Goal: Check status: Check status

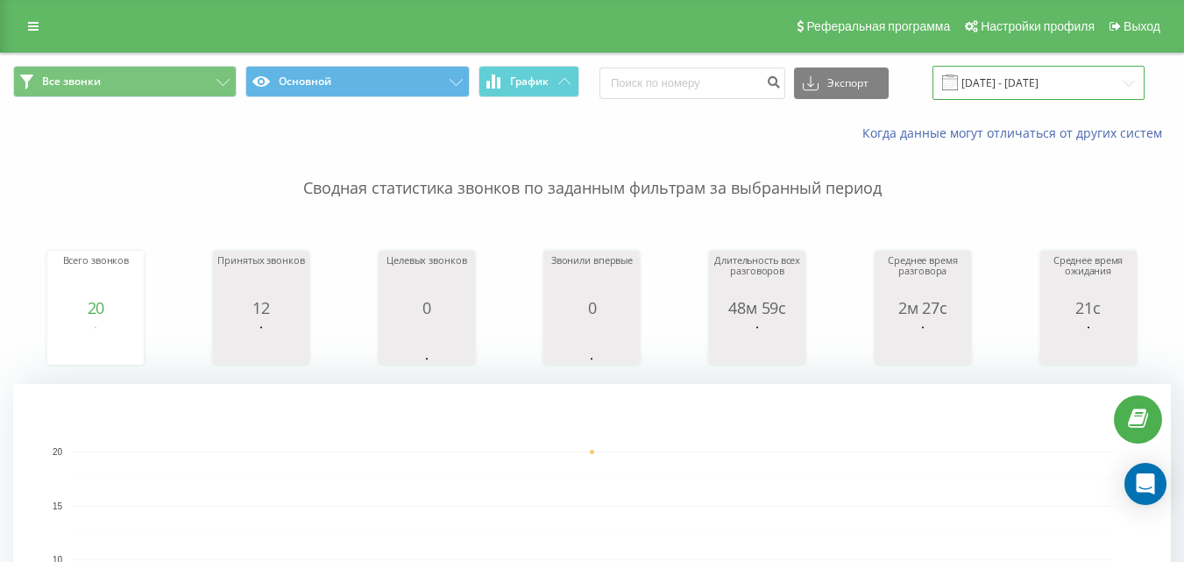
click at [1039, 89] on input "[DATE] - [DATE]" at bounding box center [1038, 83] width 212 height 34
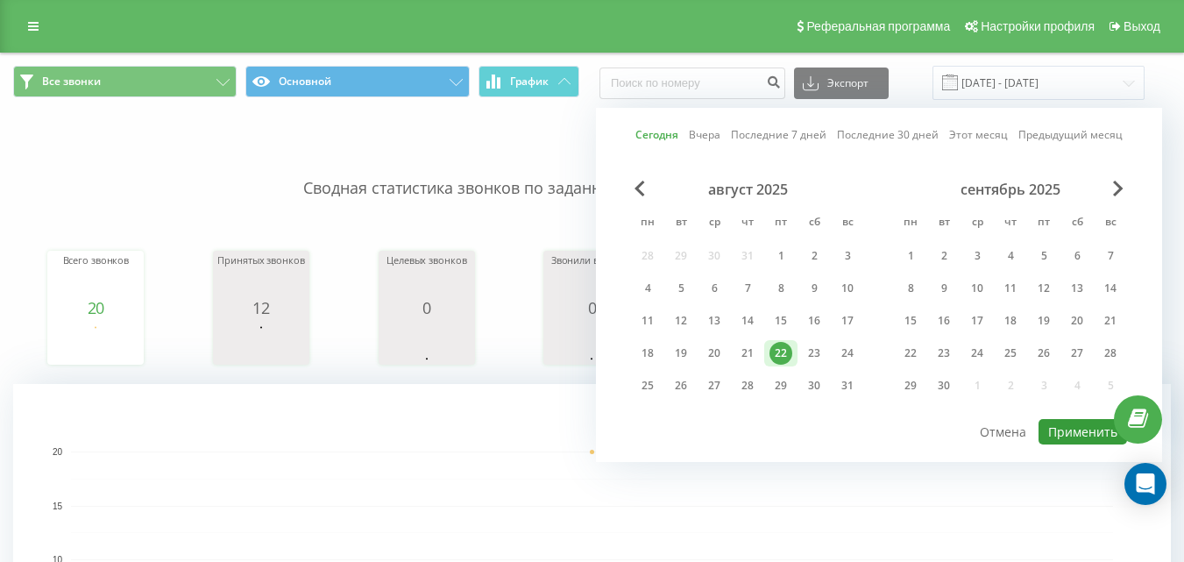
click at [1093, 438] on button "Применить" at bounding box center [1082, 431] width 89 height 25
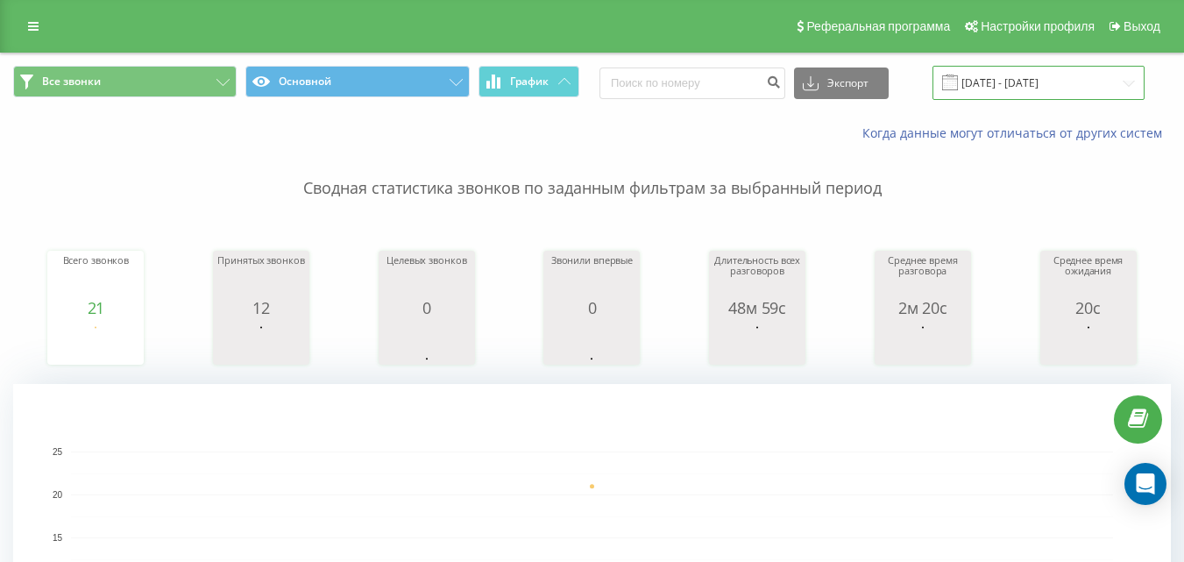
click at [992, 84] on input "[DATE] - [DATE]" at bounding box center [1038, 83] width 212 height 34
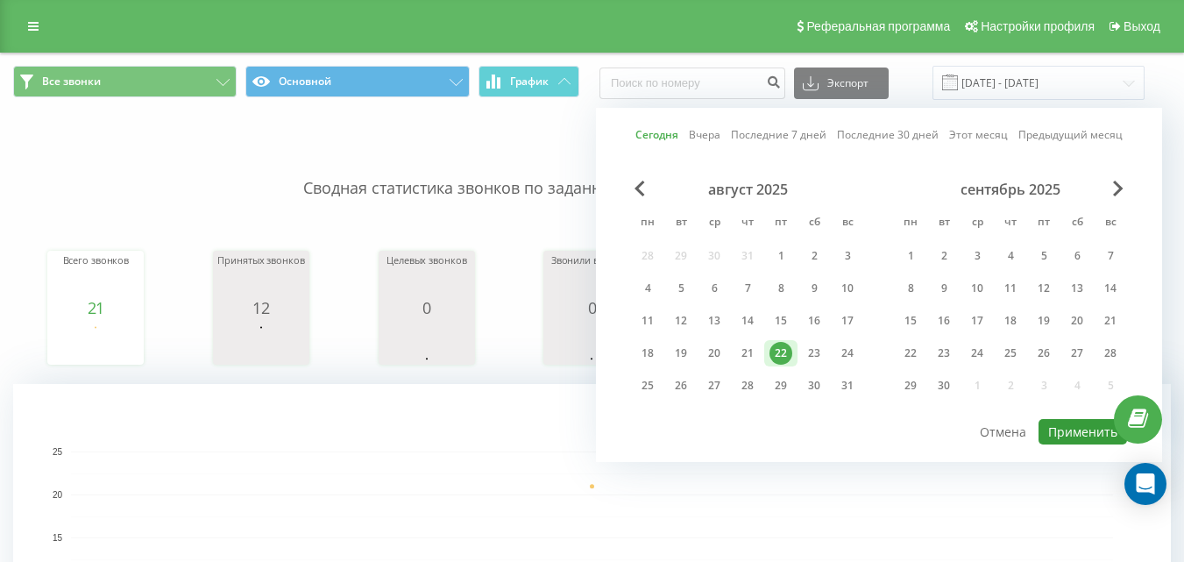
click at [1087, 424] on button "Применить" at bounding box center [1082, 431] width 89 height 25
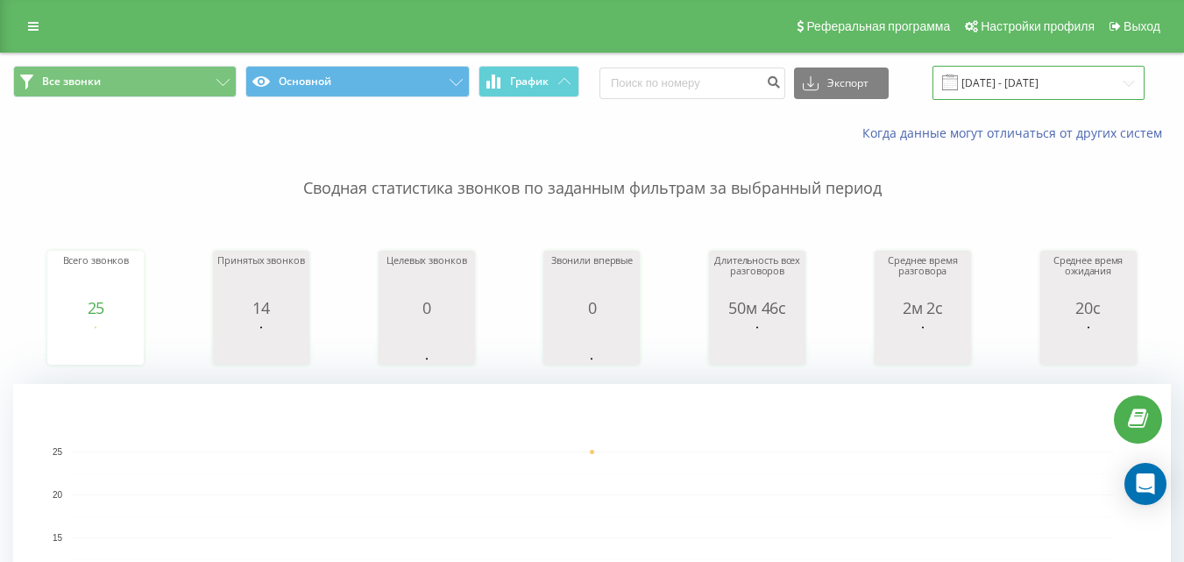
click at [982, 74] on input "[DATE] - [DATE]" at bounding box center [1038, 83] width 212 height 34
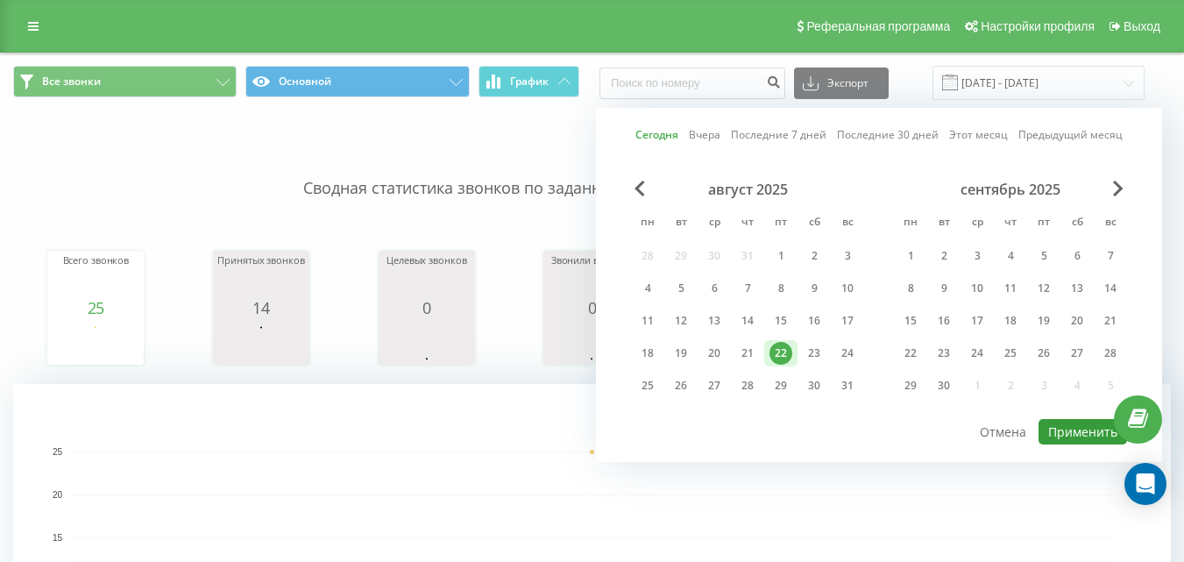
click at [1095, 419] on button "Применить" at bounding box center [1082, 431] width 89 height 25
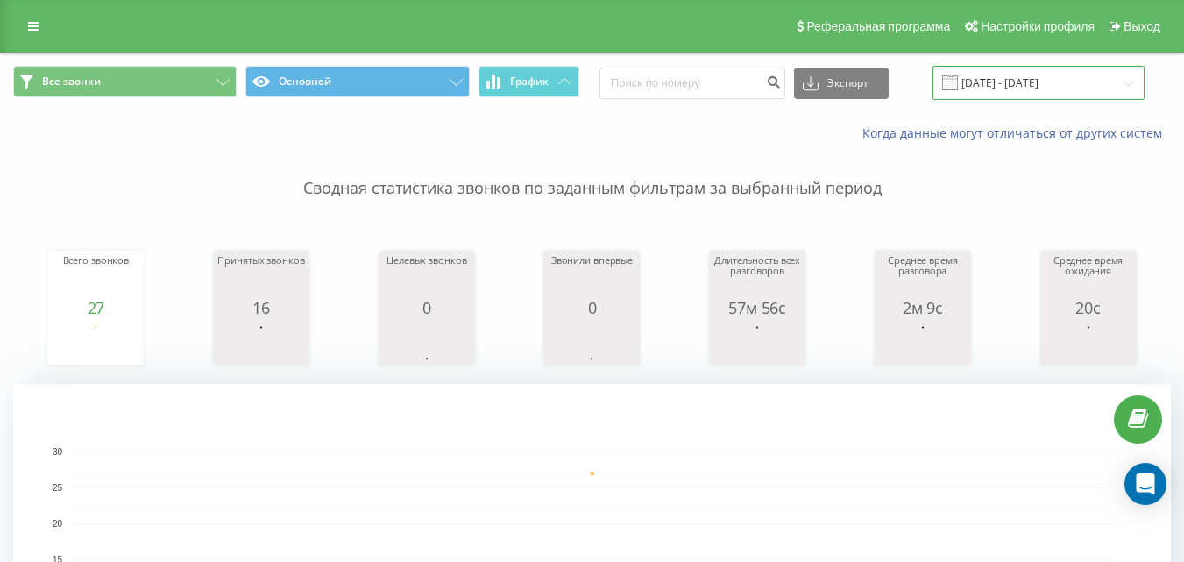
click at [981, 90] on input "[DATE] - [DATE]" at bounding box center [1038, 83] width 212 height 34
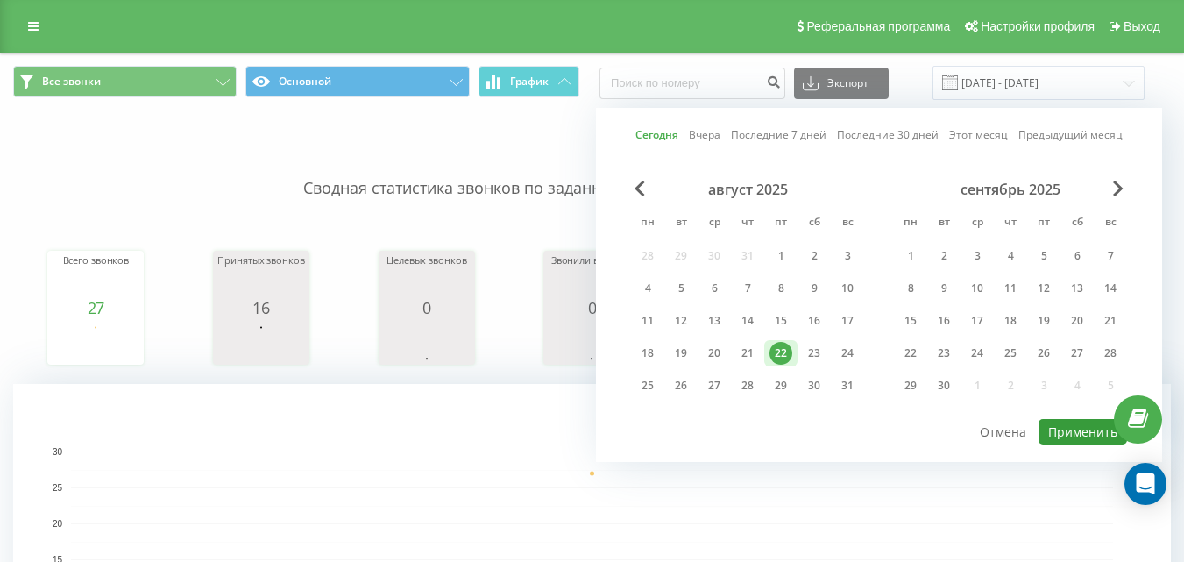
click at [1065, 433] on button "Применить" at bounding box center [1082, 431] width 89 height 25
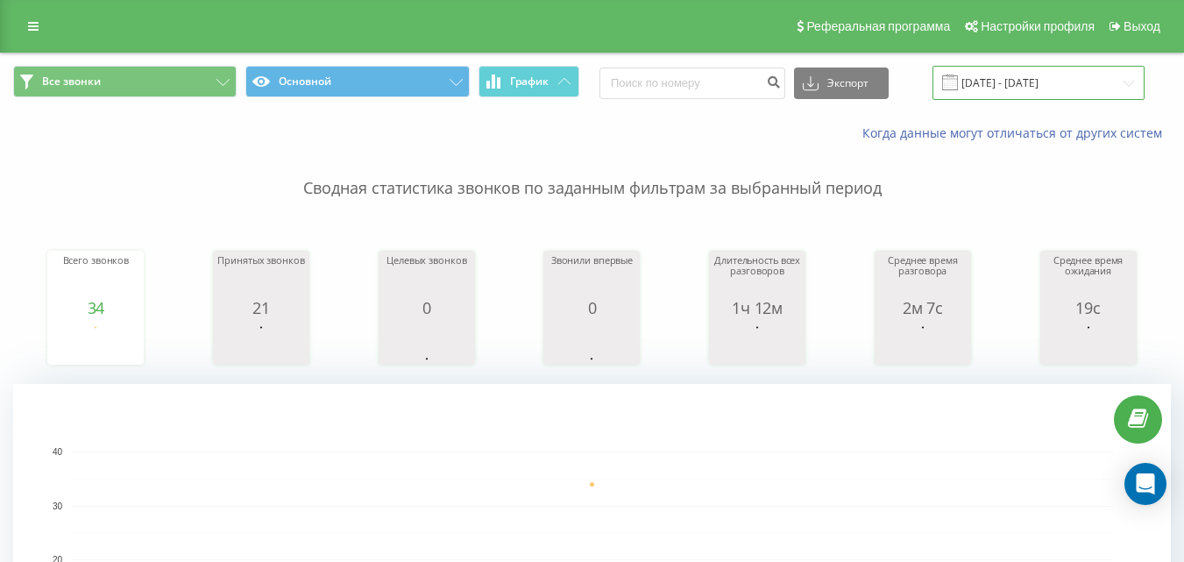
click at [996, 79] on input "[DATE] - [DATE]" at bounding box center [1038, 83] width 212 height 34
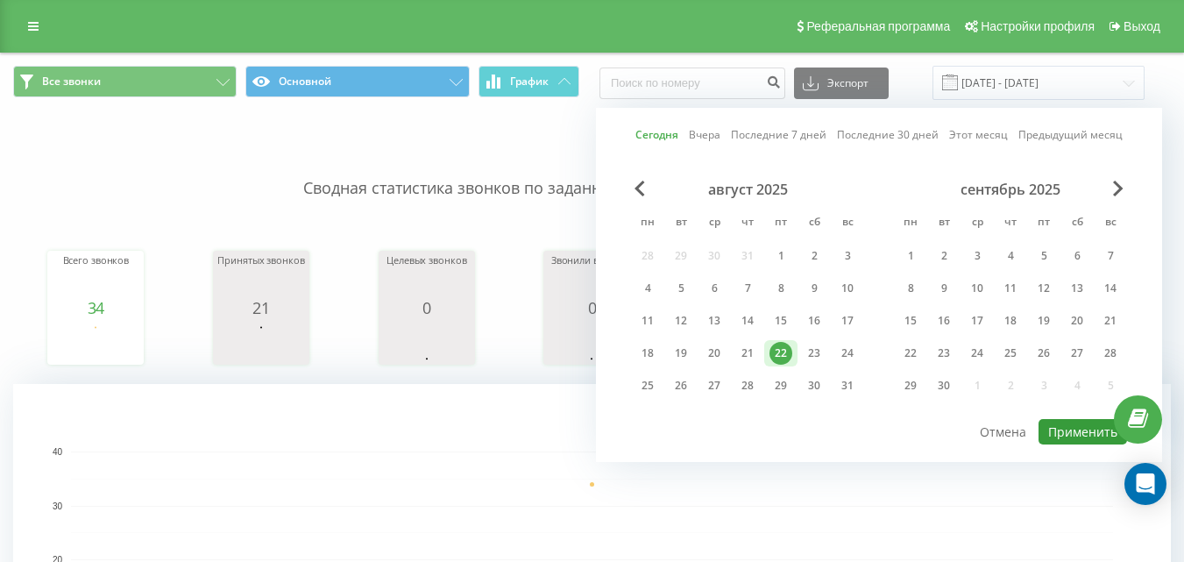
click at [1061, 423] on button "Применить" at bounding box center [1082, 431] width 89 height 25
